Goal: Information Seeking & Learning: Learn about a topic

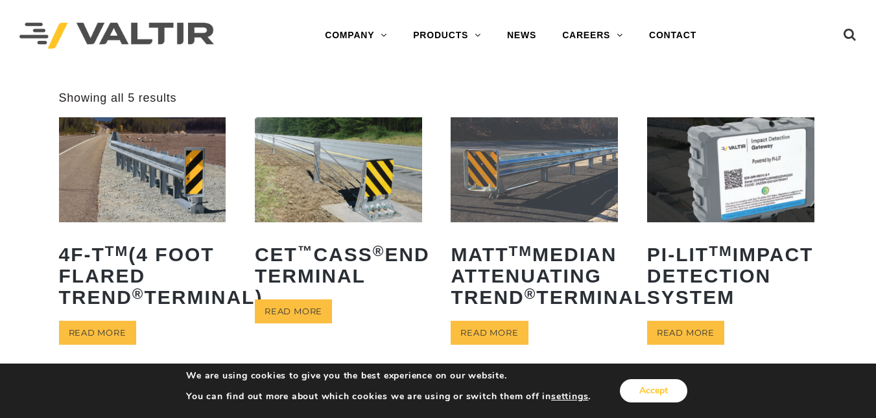
click at [634, 381] on button "Accept" at bounding box center [653, 390] width 67 height 23
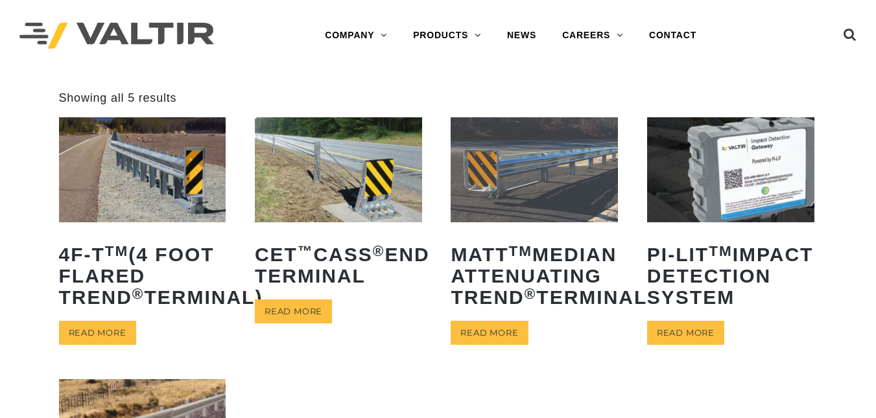
click at [522, 181] on img at bounding box center [534, 169] width 167 height 104
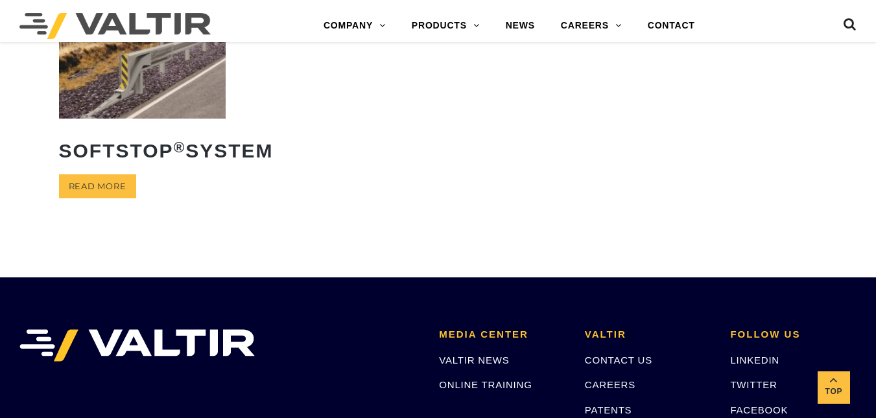
click at [137, 110] on img at bounding box center [142, 66] width 167 height 104
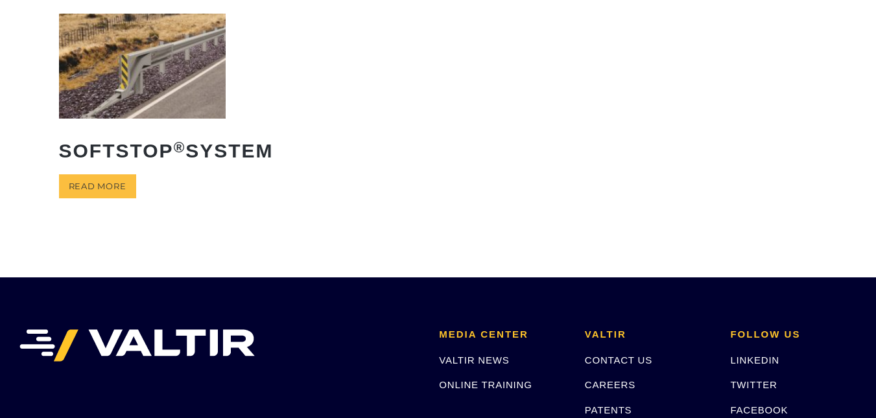
scroll to position [0, 0]
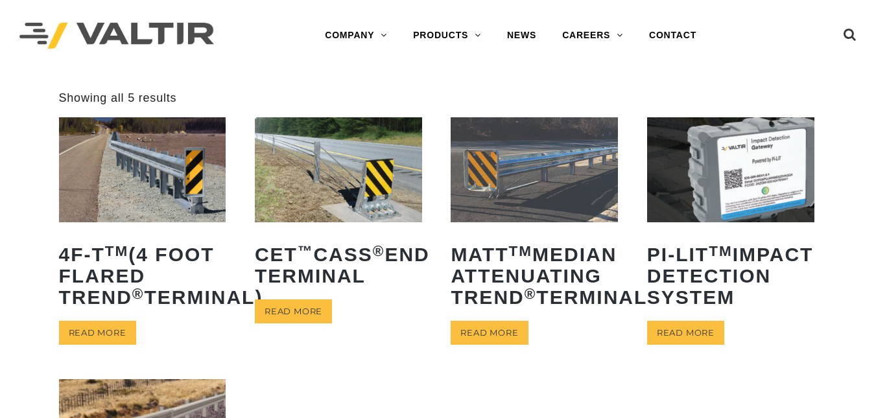
click at [183, 175] on img at bounding box center [142, 169] width 167 height 104
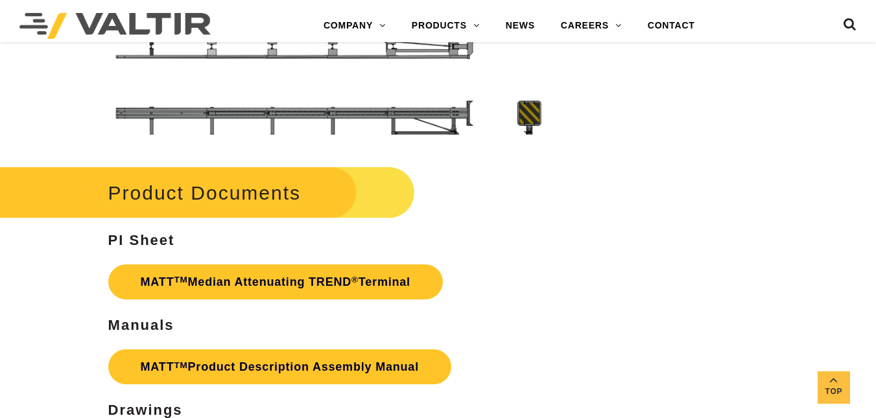
scroll to position [3658, 0]
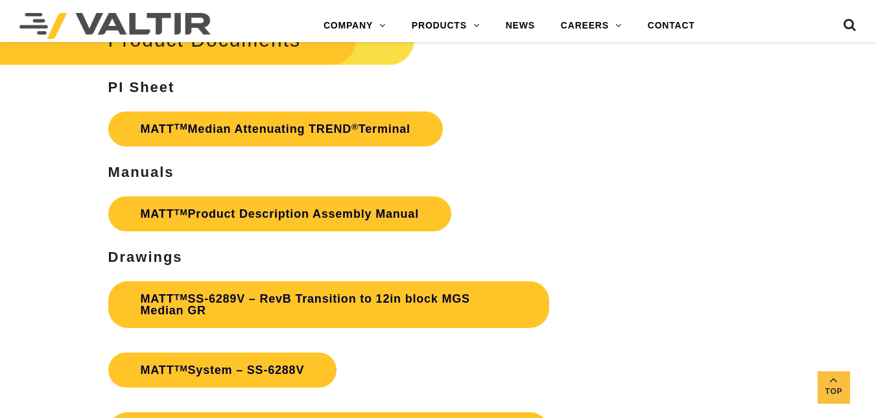
scroll to position [3788, 0]
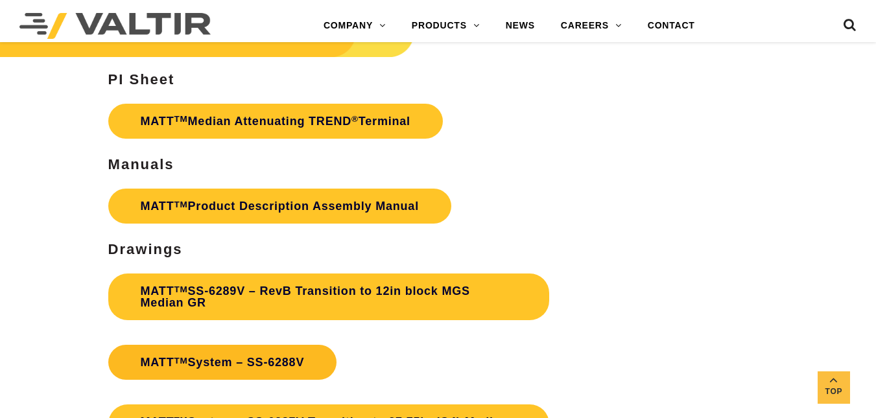
click at [308, 345] on link "MATT TM System – SS-6288V" at bounding box center [222, 362] width 229 height 35
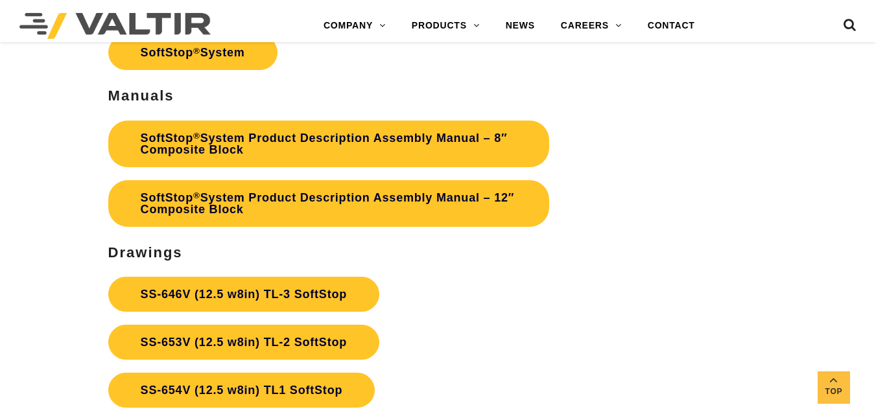
scroll to position [3677, 0]
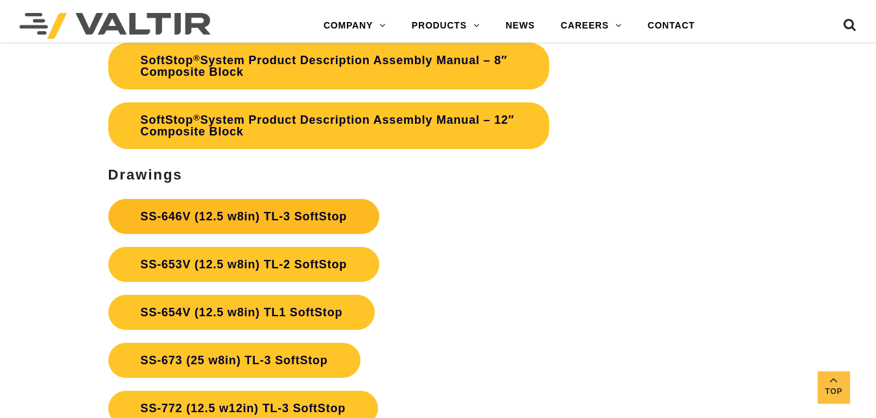
click at [333, 217] on link "SS-646V (12.5 w8in) TL-3 SoftStop" at bounding box center [243, 216] width 271 height 35
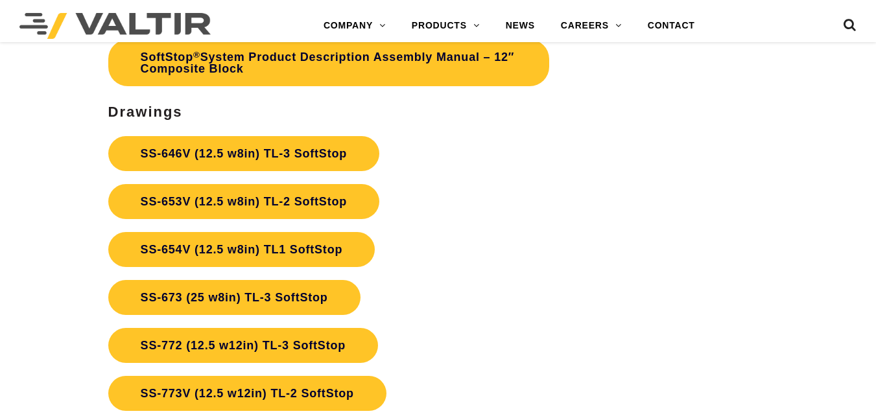
scroll to position [3677, 0]
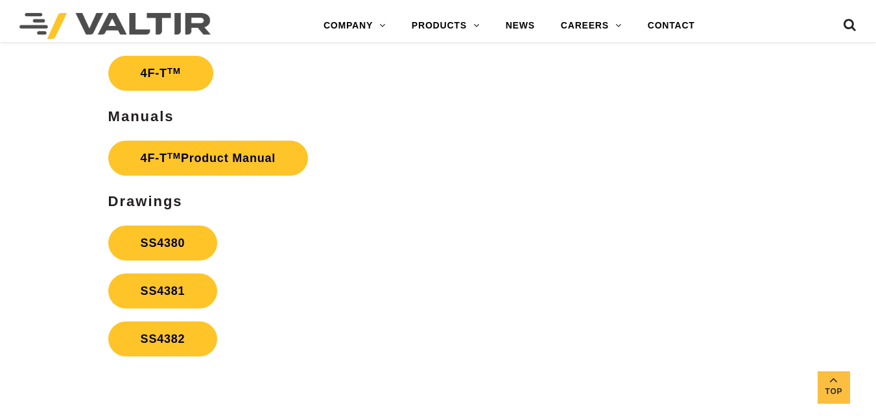
scroll to position [2195, 0]
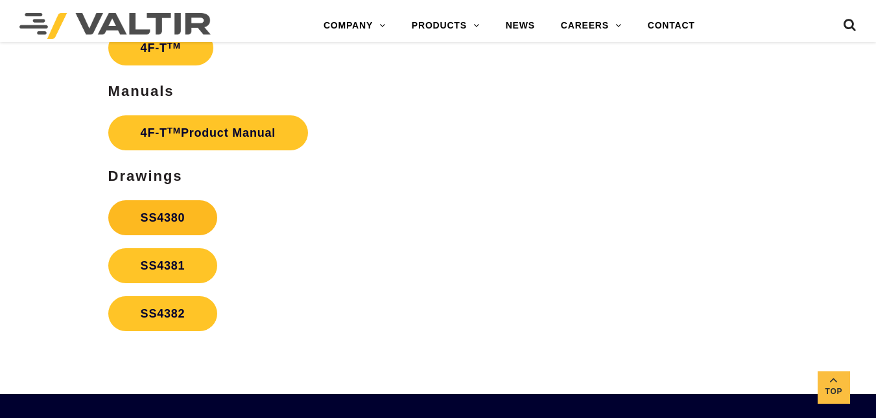
click at [142, 221] on link "SS4380" at bounding box center [163, 217] width 110 height 35
